Goal: Transaction & Acquisition: Book appointment/travel/reservation

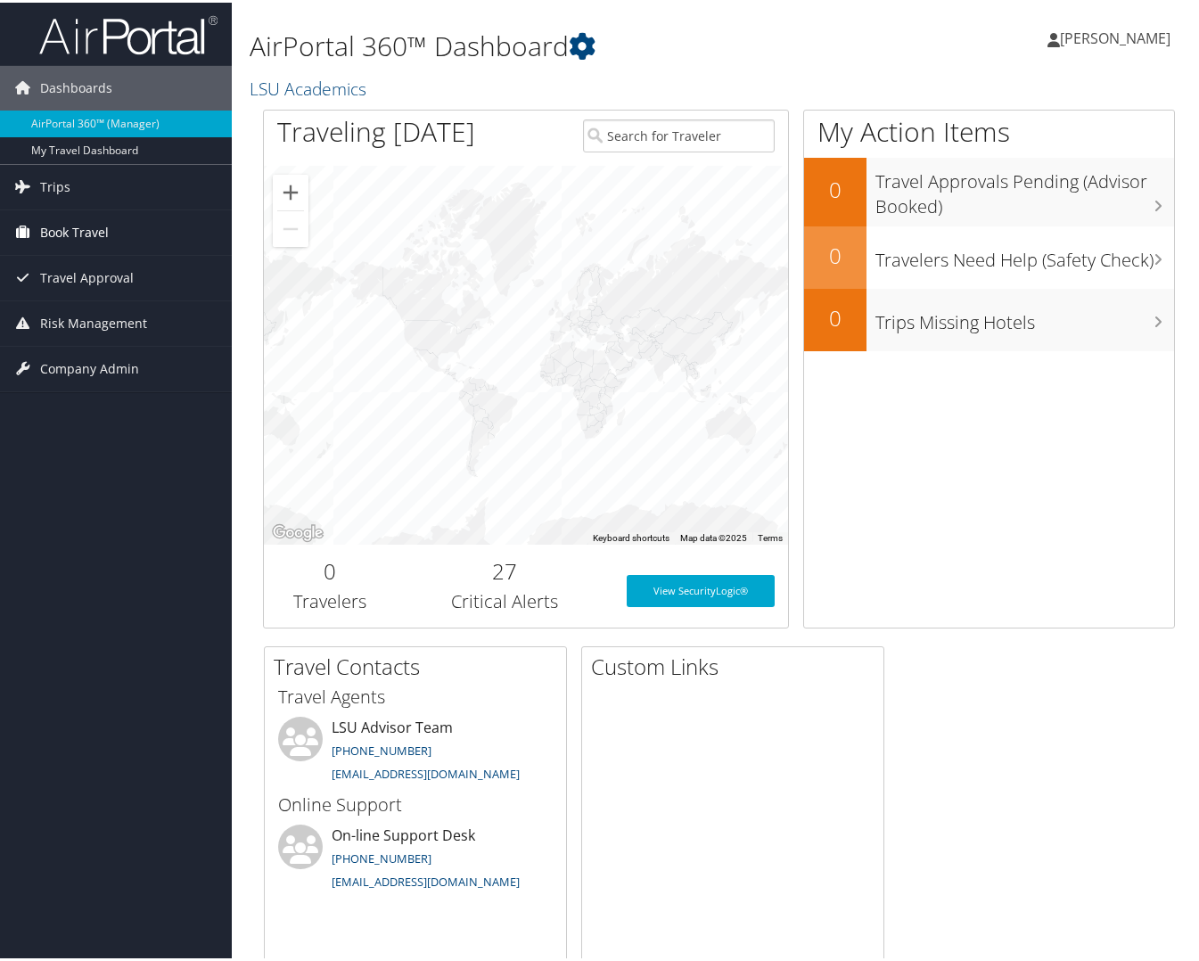
click at [70, 225] on span "Book Travel" at bounding box center [74, 230] width 69 height 45
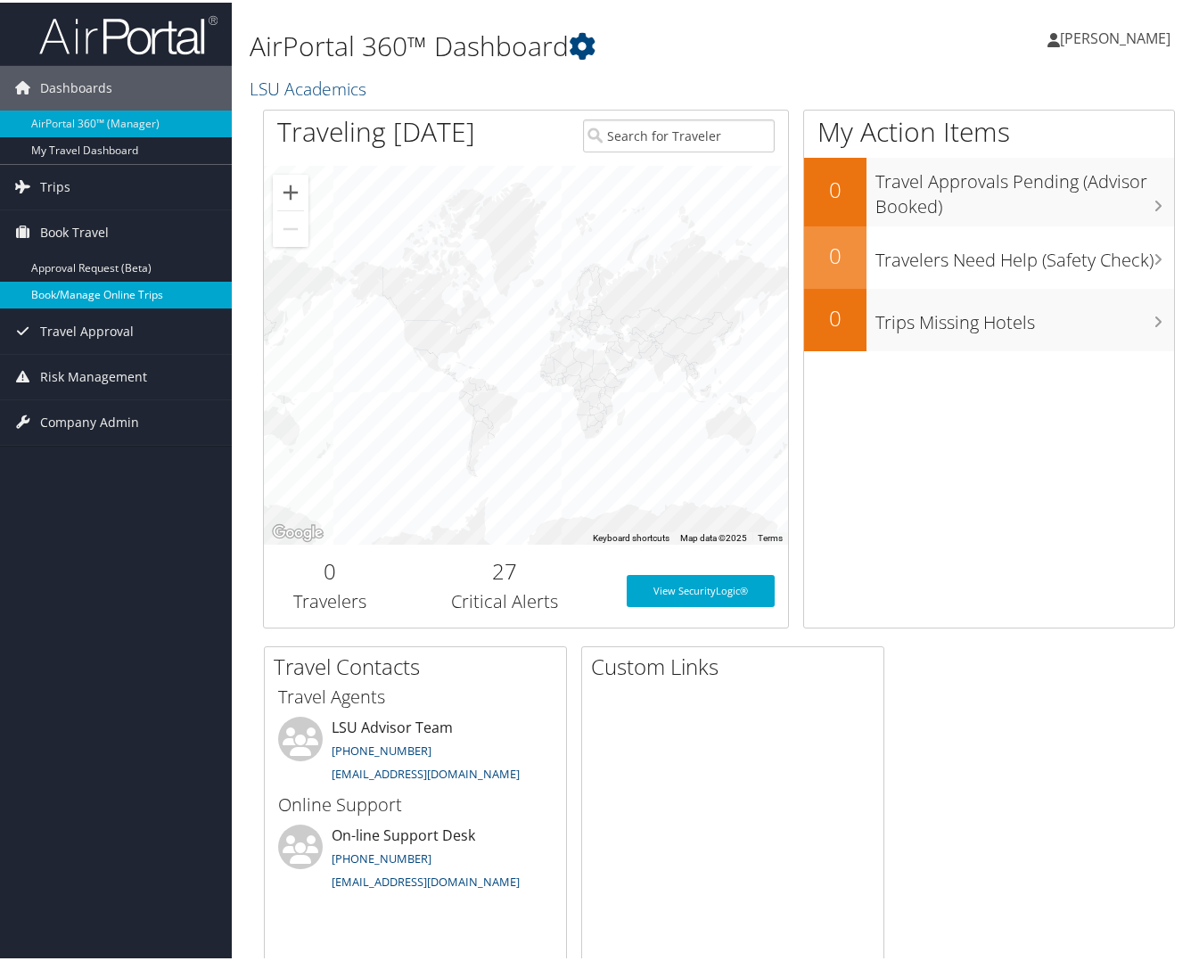
click at [69, 283] on link "Book/Manage Online Trips" at bounding box center [116, 292] width 232 height 27
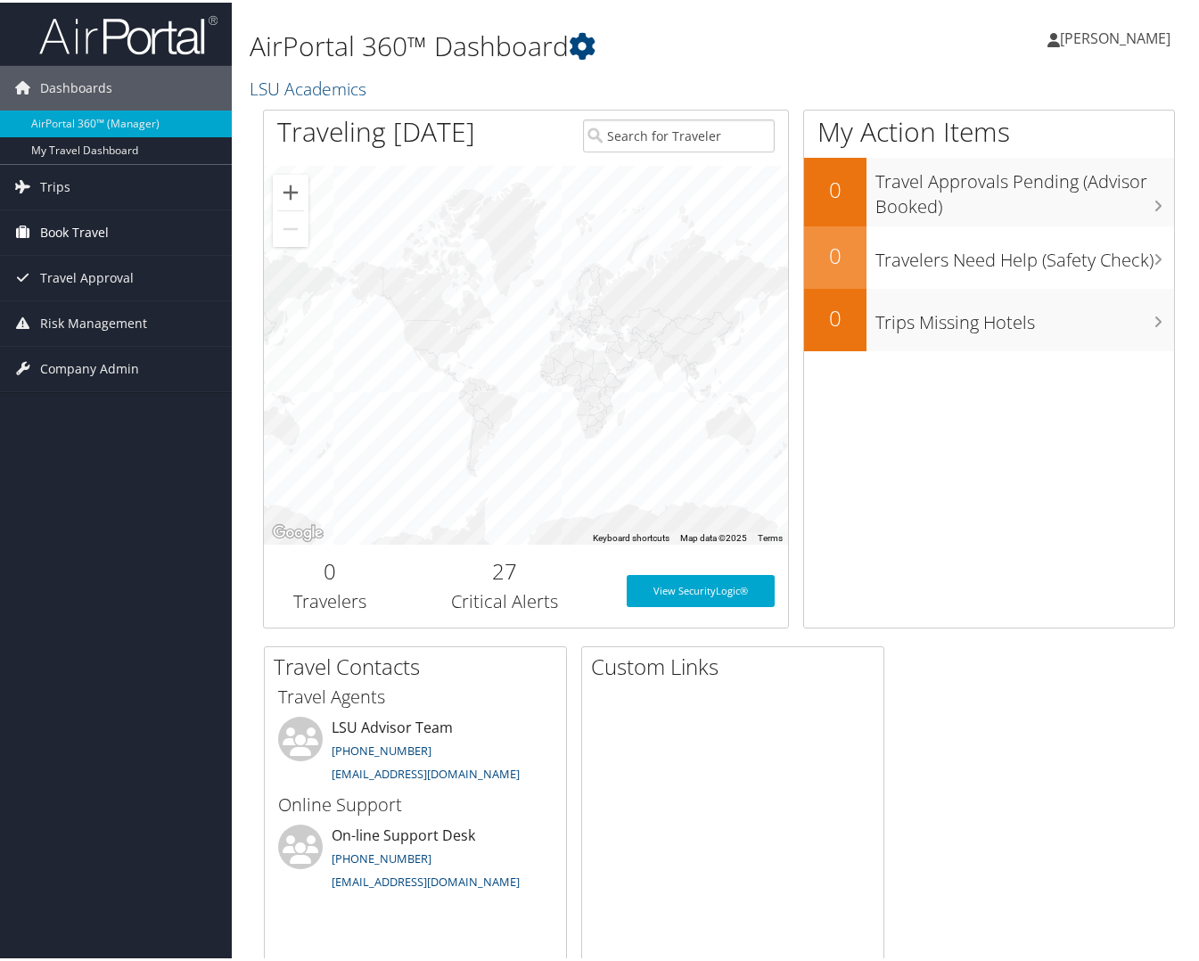
click at [64, 230] on span "Book Travel" at bounding box center [74, 230] width 69 height 45
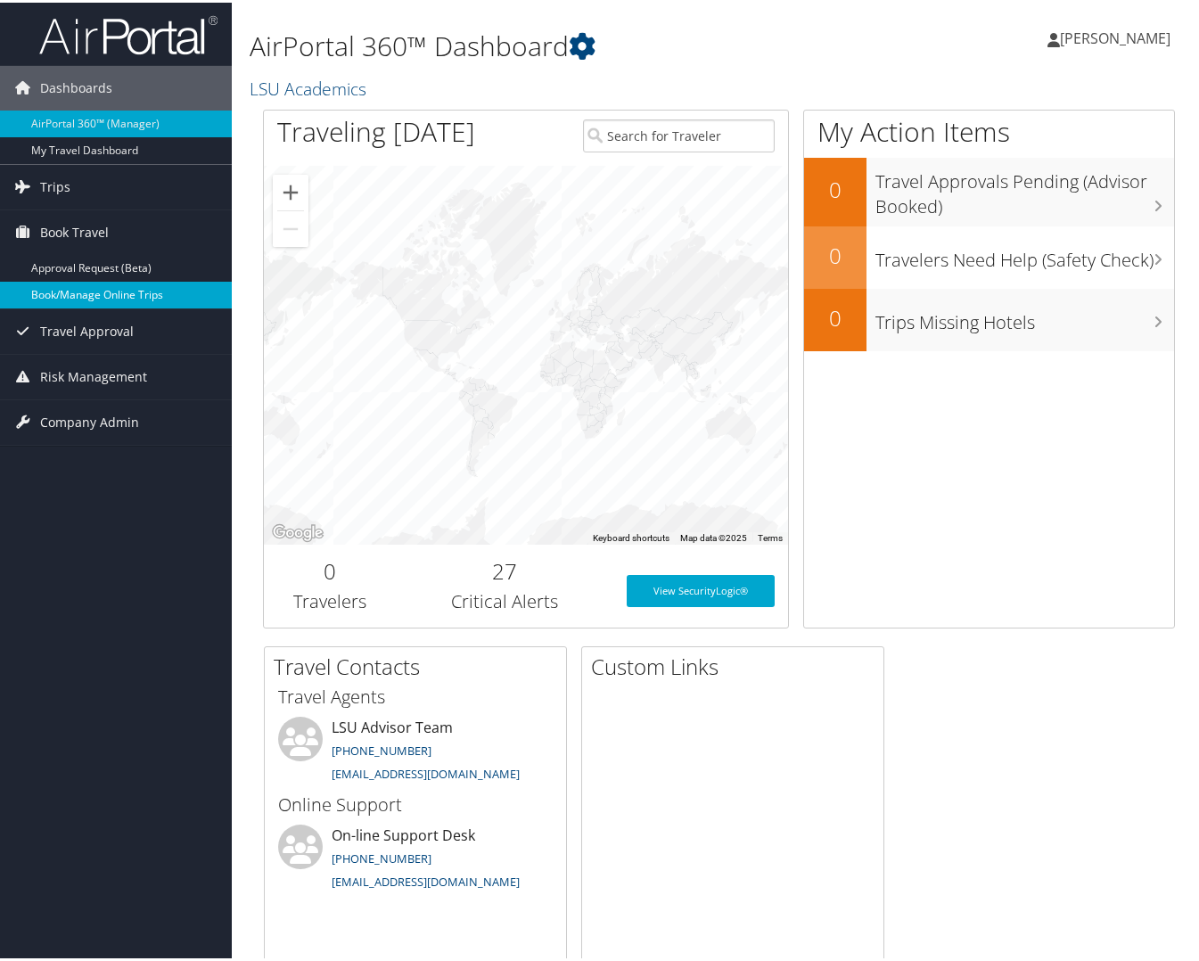
click at [72, 291] on link "Book/Manage Online Trips" at bounding box center [116, 292] width 232 height 27
